Goal: Transaction & Acquisition: Purchase product/service

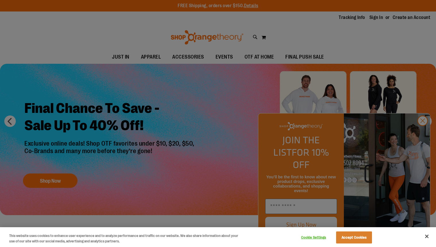
click at [236, 100] on div at bounding box center [218, 123] width 436 height 247
click at [365, 101] on div at bounding box center [218, 123] width 436 height 247
click at [352, 238] on button "Accept Cookies" at bounding box center [354, 237] width 36 height 12
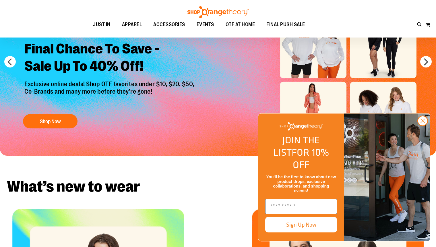
scroll to position [59, 0]
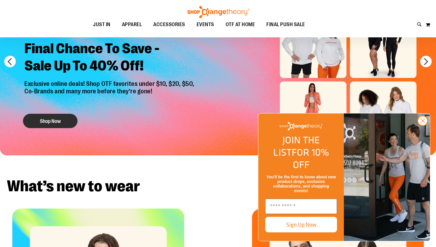
click at [66, 119] on button "Shop Now" at bounding box center [50, 121] width 55 height 14
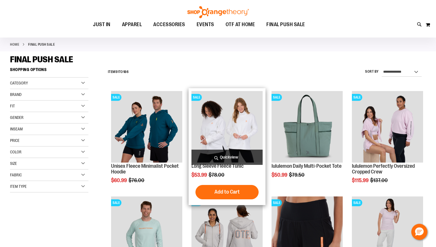
scroll to position [27, 0]
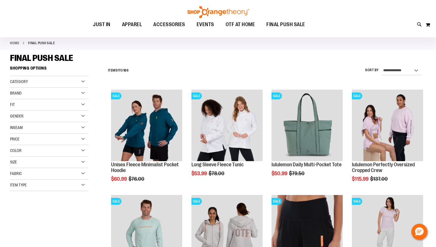
click at [90, 80] on div "Filter Shop By Shopping Options Category Under $10 Under $20" at bounding box center [53, 132] width 87 height 139
click at [85, 80] on div "Category" at bounding box center [49, 81] width 78 height 11
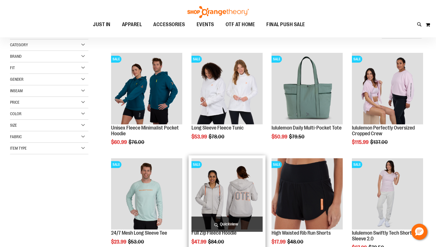
scroll to position [4, 0]
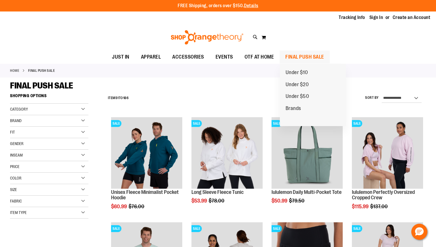
click at [299, 55] on span "FINAL PUSH SALE" at bounding box center [304, 57] width 39 height 13
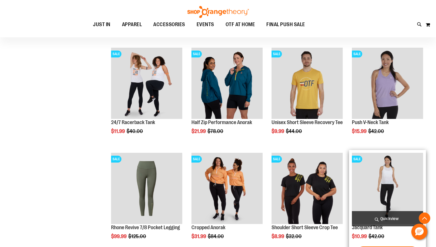
scroll to position [275, 0]
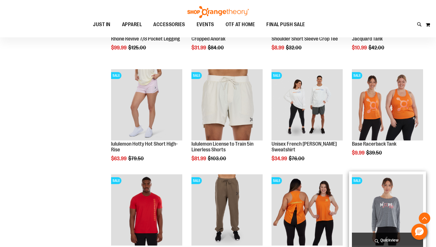
scroll to position [560, 0]
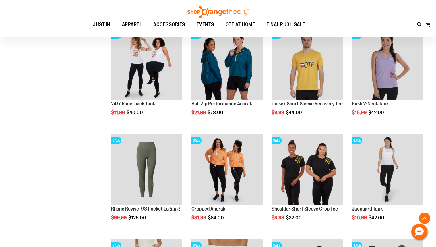
scroll to position [170, 0]
